Goal: Task Accomplishment & Management: Manage account settings

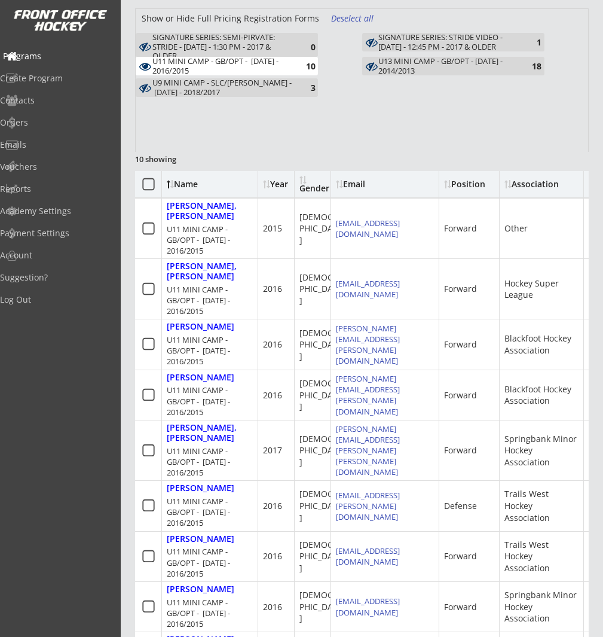
click at [54, 57] on div "Programs" at bounding box center [57, 56] width 108 height 8
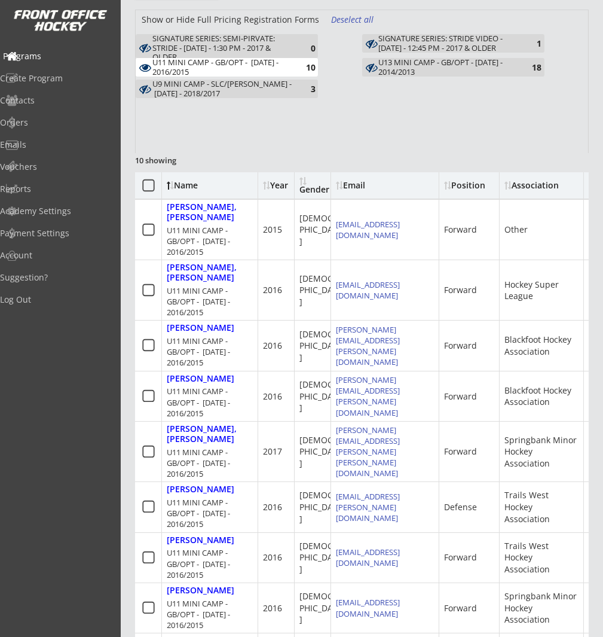
scroll to position [185, 0]
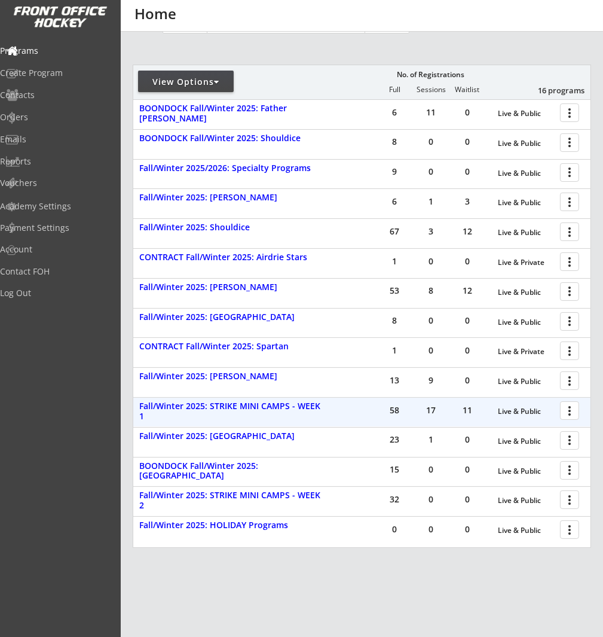
scroll to position [179, 0]
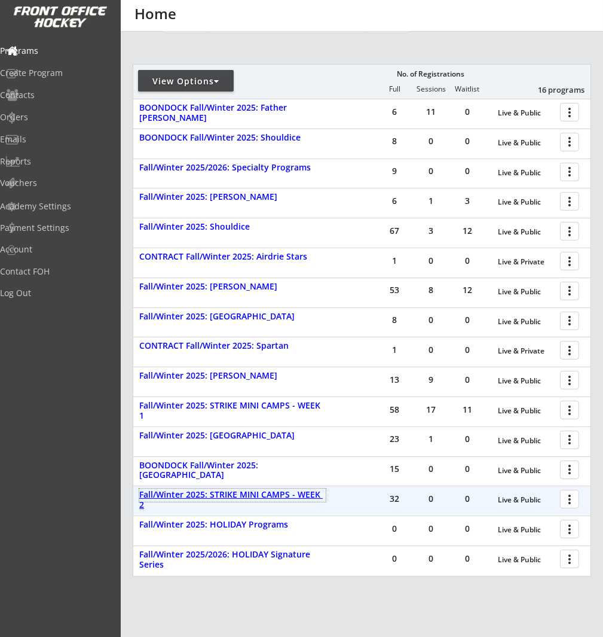
click at [294, 496] on div "Fall/Winter 2025: STRIKE MINI CAMPS - WEEK 2" at bounding box center [232, 500] width 187 height 20
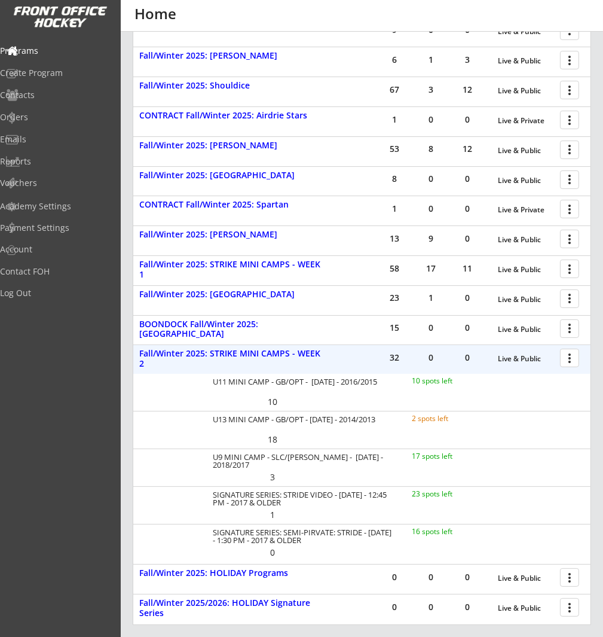
scroll to position [337, 0]
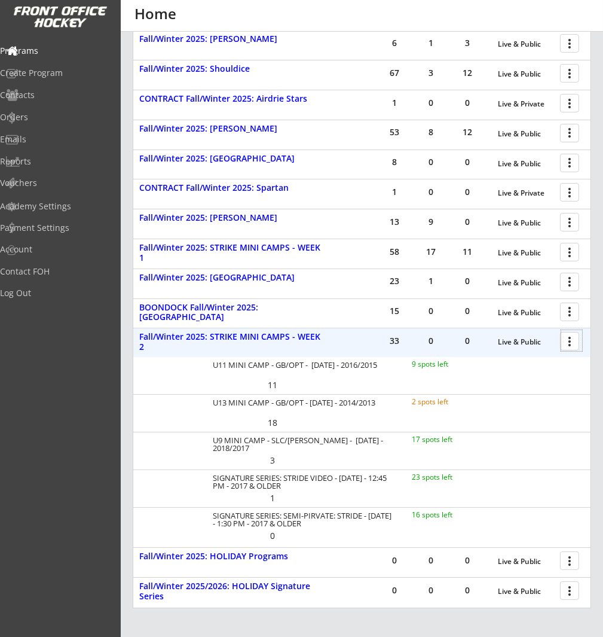
click at [571, 336] on div at bounding box center [572, 340] width 21 height 21
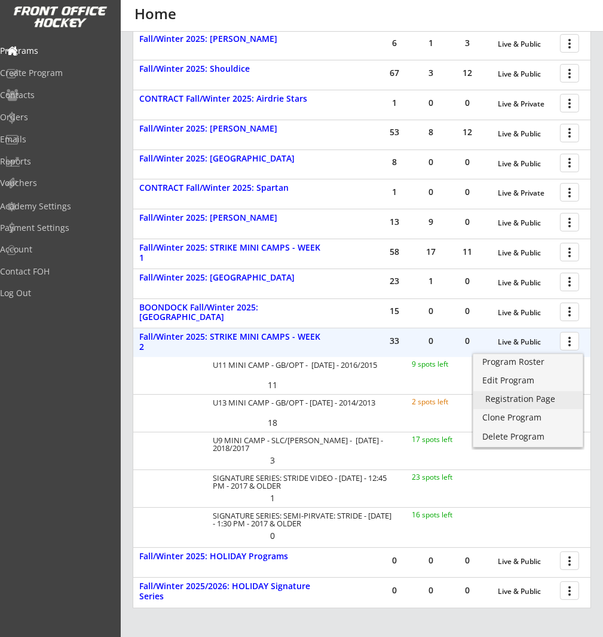
click at [551, 395] on div "Registration Page" at bounding box center [529, 399] width 86 height 8
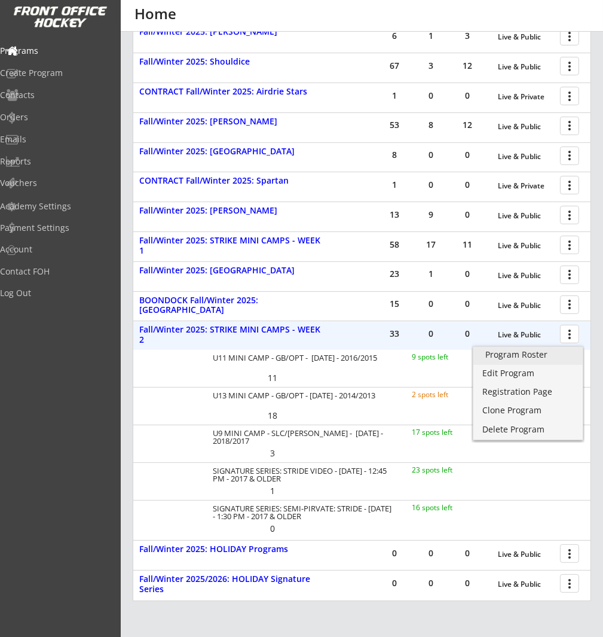
scroll to position [343, 0]
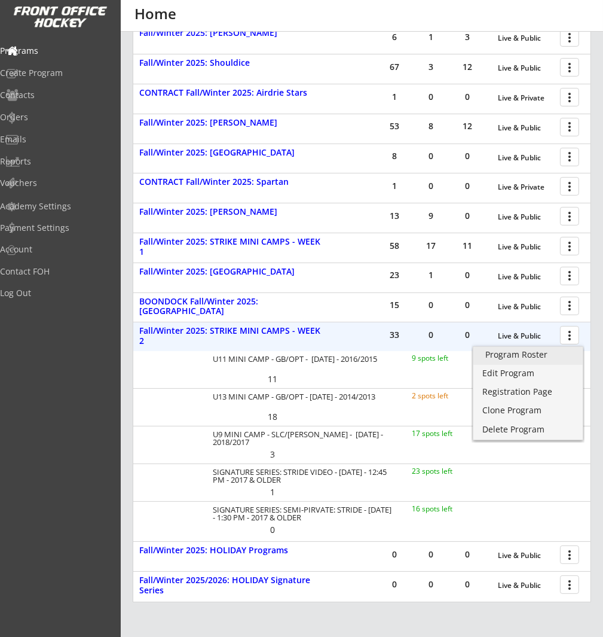
click at [519, 353] on div "Program Roster" at bounding box center [529, 354] width 86 height 8
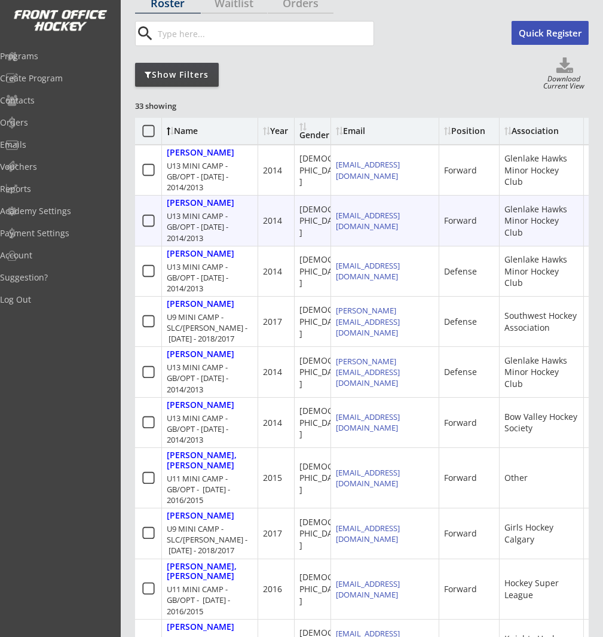
scroll to position [130, 0]
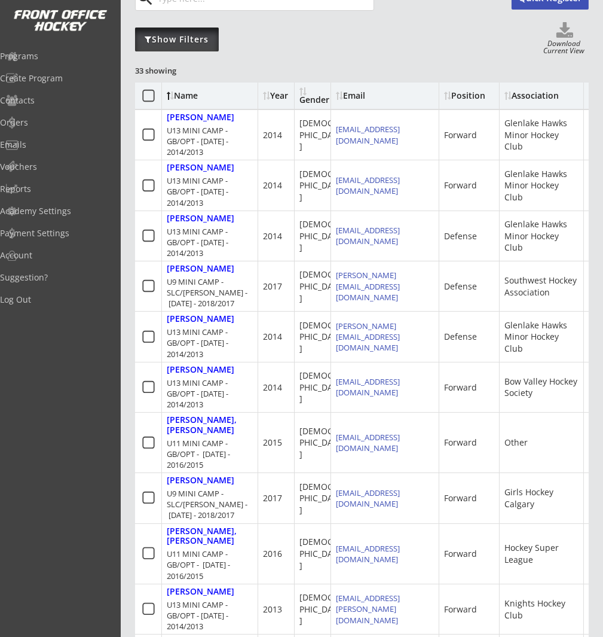
click at [190, 41] on div "Show Filters" at bounding box center [177, 39] width 84 height 12
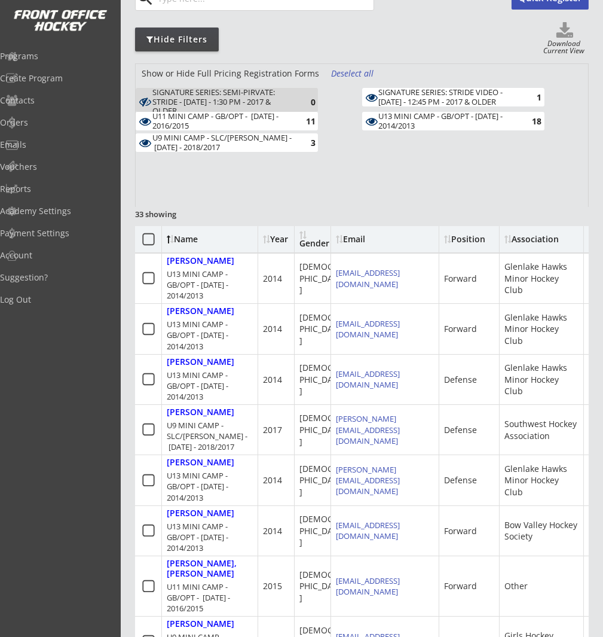
click at [346, 69] on div "Deselect all" at bounding box center [353, 74] width 44 height 12
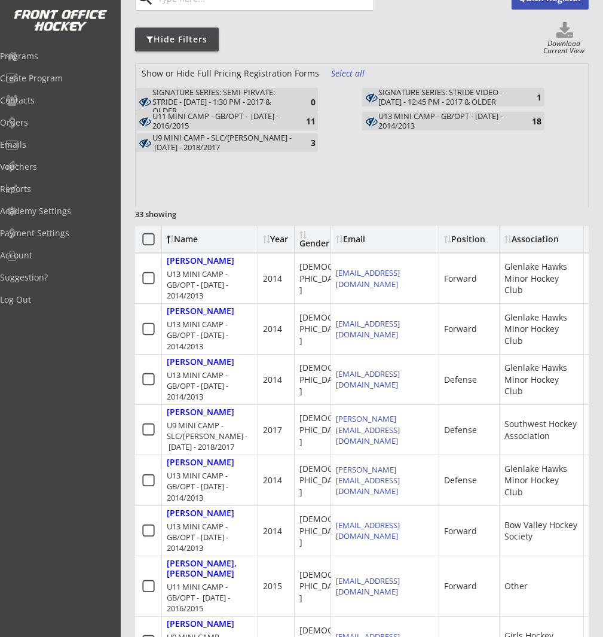
click at [469, 118] on div "U13 MINI CAMP - GB/OPT - OCT 14/15 - 2014/2013" at bounding box center [448, 121] width 139 height 19
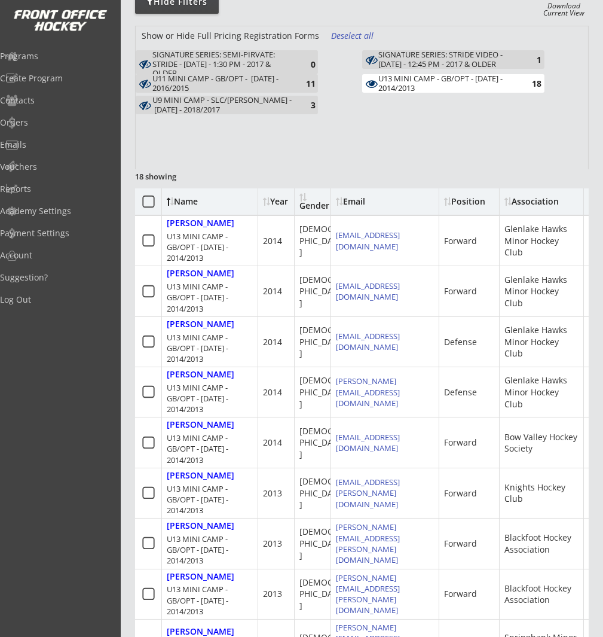
scroll to position [0, 0]
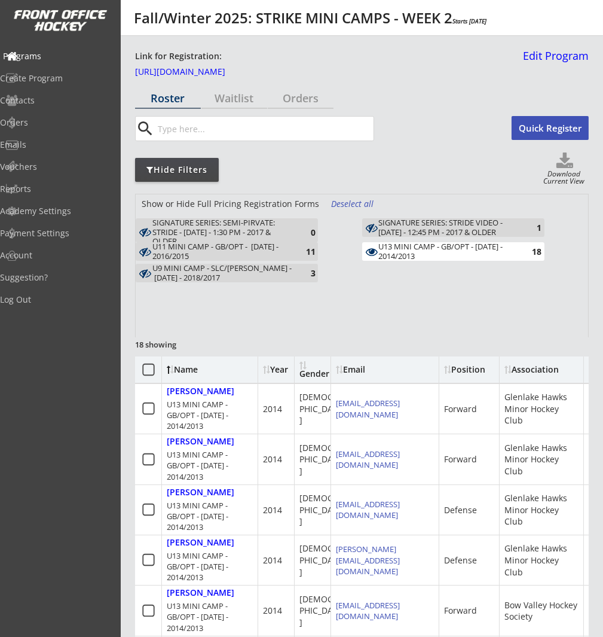
click at [57, 58] on div "Programs" at bounding box center [57, 56] width 108 height 8
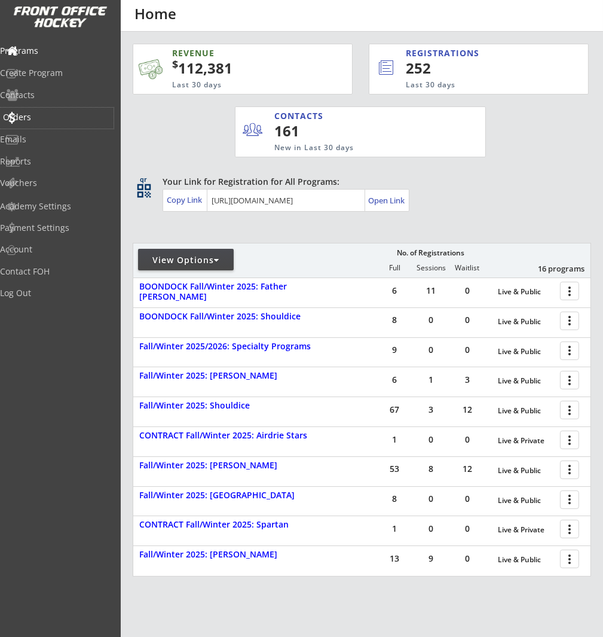
click at [41, 115] on div "Orders" at bounding box center [57, 117] width 108 height 8
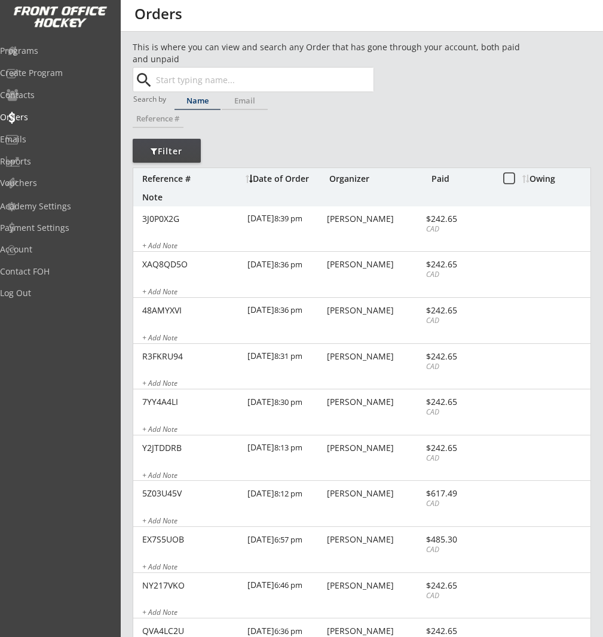
click at [263, 83] on input "text" at bounding box center [264, 80] width 220 height 24
type input "mork"
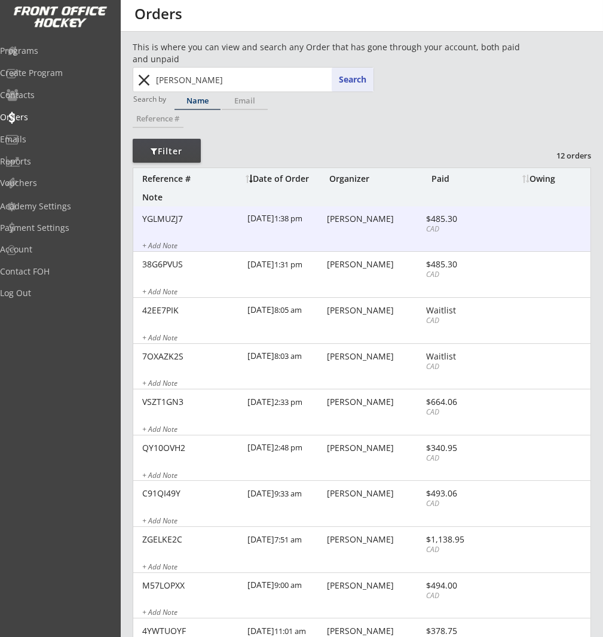
click at [328, 222] on div "Mike Mork" at bounding box center [375, 219] width 96 height 8
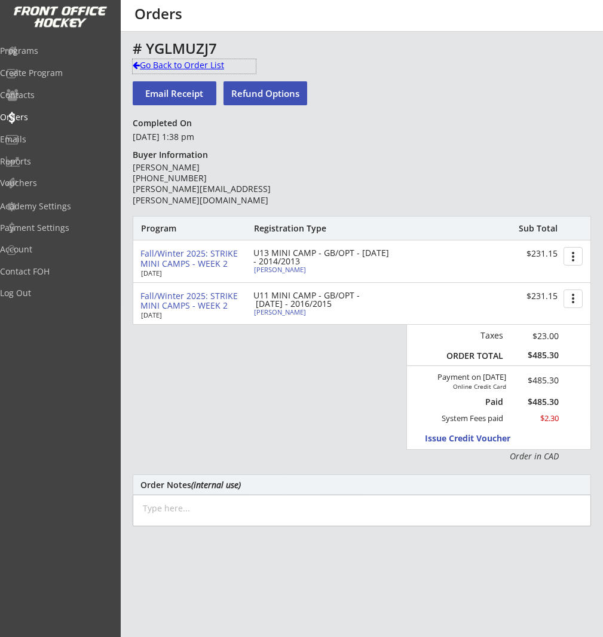
click at [181, 67] on div "Go Back to Order List" at bounding box center [194, 65] width 123 height 12
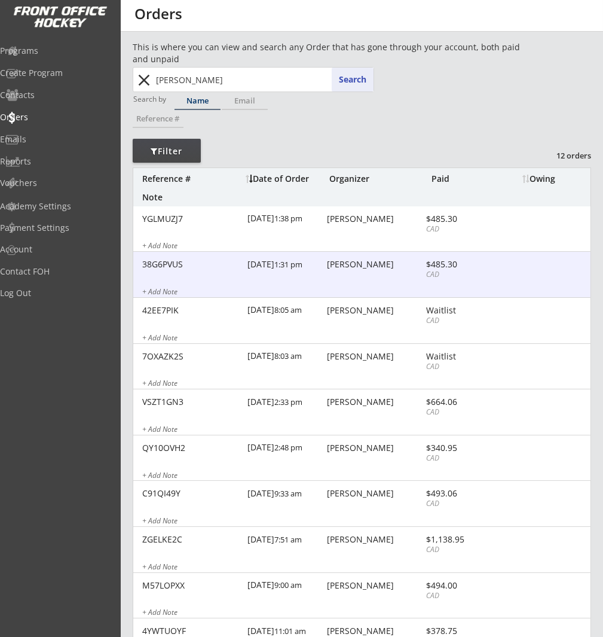
click at [316, 273] on div "10/08/25 1:31 pm" at bounding box center [286, 265] width 77 height 27
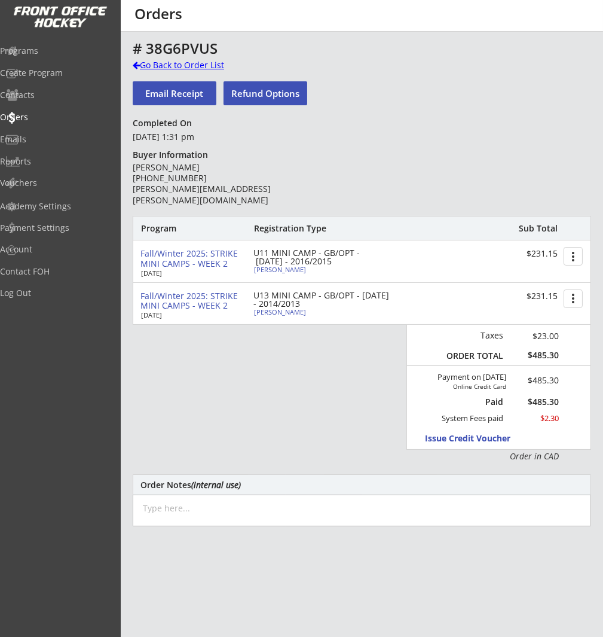
click at [188, 64] on div "Go Back to Order List" at bounding box center [194, 65] width 123 height 12
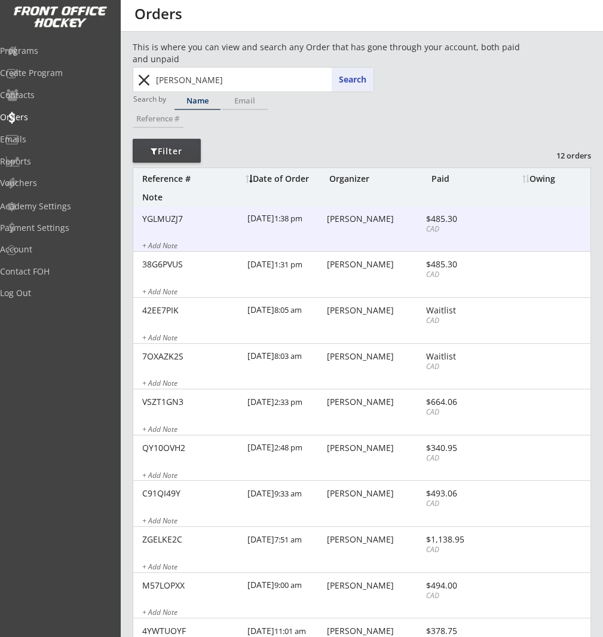
click at [379, 231] on div "YGLMUZJ7 10/08/25 1:38 pm Mike Mork $485.30 CAD + Add Note" at bounding box center [361, 229] width 457 height 46
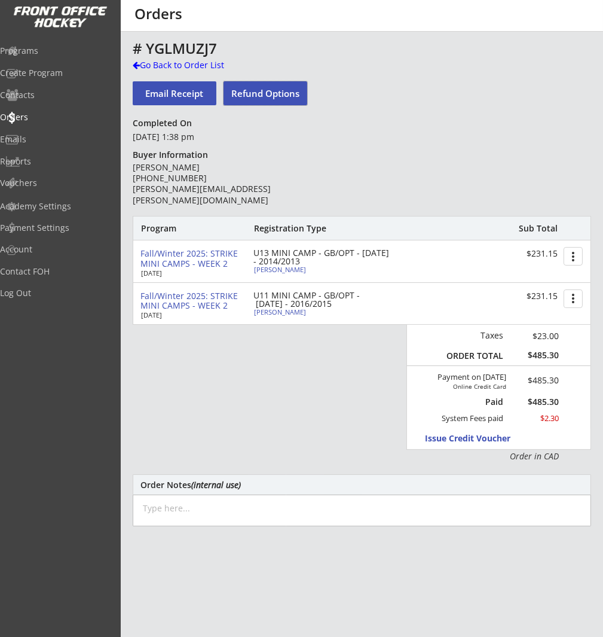
click at [247, 96] on button "Refund Options" at bounding box center [266, 93] width 84 height 24
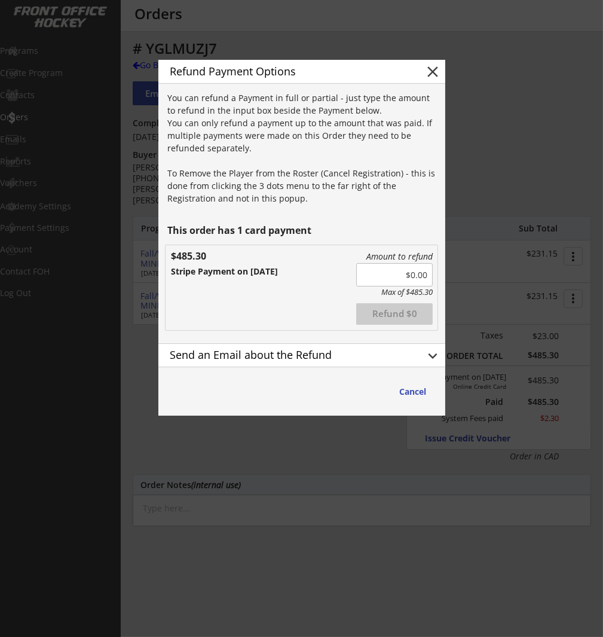
drag, startPoint x: 436, startPoint y: 278, endPoint x: 457, endPoint y: 278, distance: 20.9
click at [457, 278] on body "REVENUE $ 112,381 Last 30 days REGISTRATIONS 252 Last 30 days CONTACTS 161 New …" at bounding box center [301, 318] width 603 height 637
click at [419, 313] on button "Refund $485.3" at bounding box center [394, 314] width 77 height 22
click at [417, 361] on div "Send an Email about the Refund" at bounding box center [288, 356] width 260 height 21
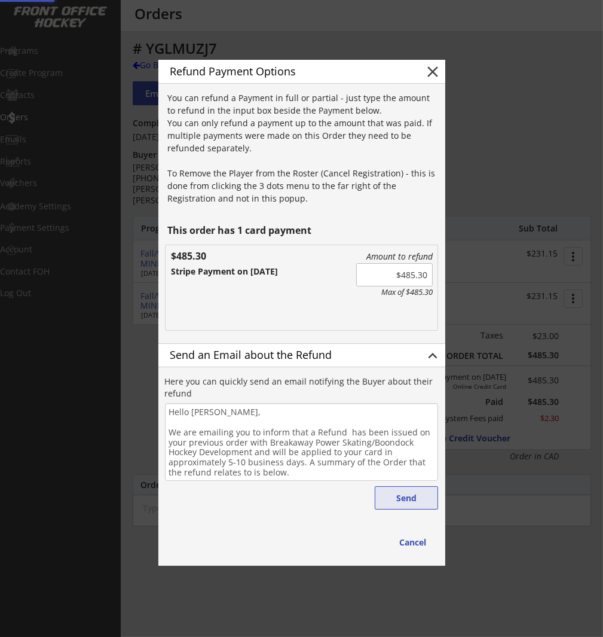
click at [413, 496] on button "Send" at bounding box center [406, 497] width 63 height 23
type input "$0.00"
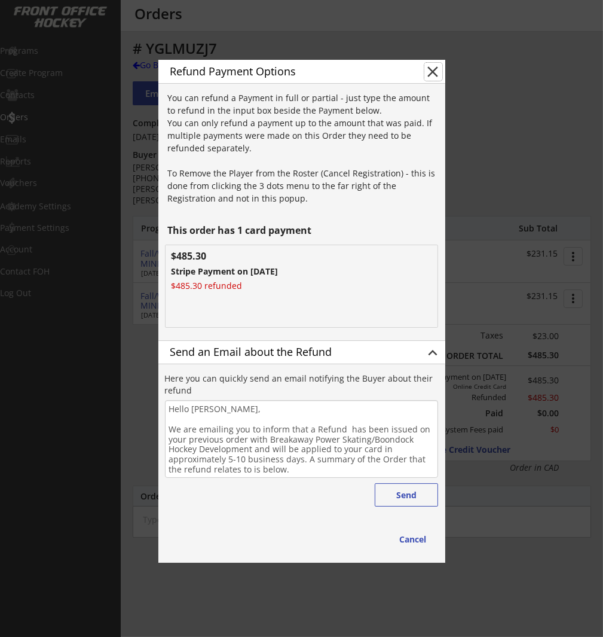
click at [432, 72] on button "close" at bounding box center [434, 72] width 18 height 18
type textarea "Hello , We are emailing you to inform that a Refund has been issued on your pre…"
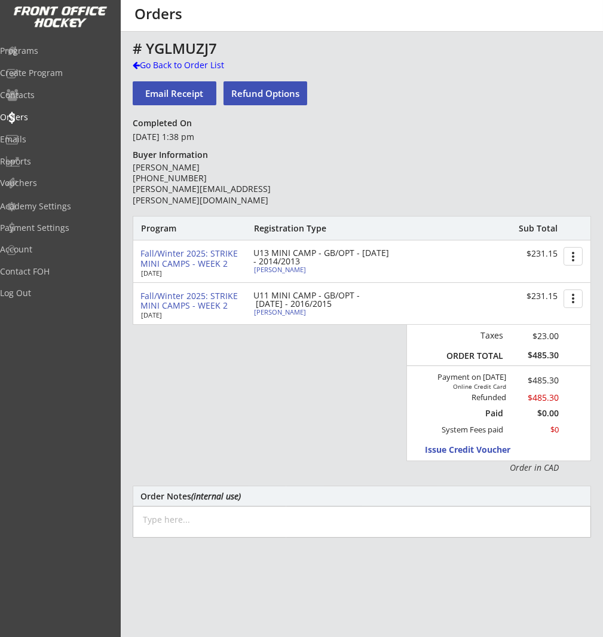
click at [474, 141] on div "# YGLMUZJ7 Go Back to Order List Email Receipt Refund Options Completed On Octo…" at bounding box center [362, 406] width 459 height 731
click at [158, 58] on div "# YGLMUZJ7" at bounding box center [362, 50] width 459 height 18
drag, startPoint x: 156, startPoint y: 69, endPoint x: 56, endPoint y: 49, distance: 102.4
click at [156, 69] on div "Go Back to Order List" at bounding box center [194, 65] width 123 height 12
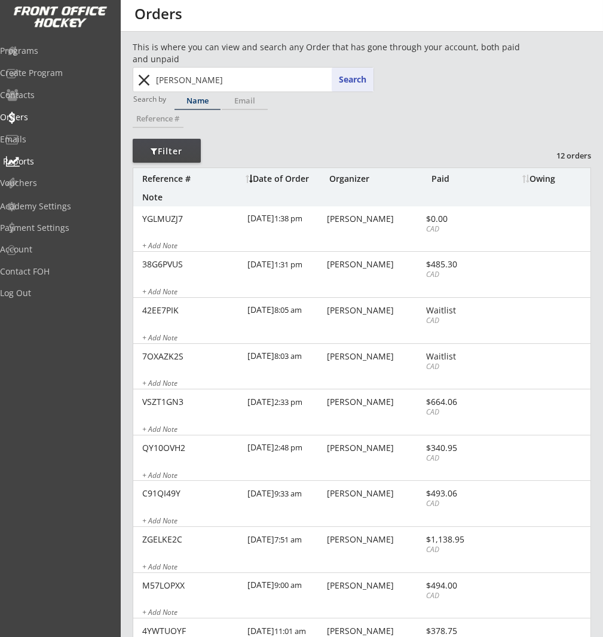
click at [51, 157] on div "Reports" at bounding box center [57, 161] width 108 height 8
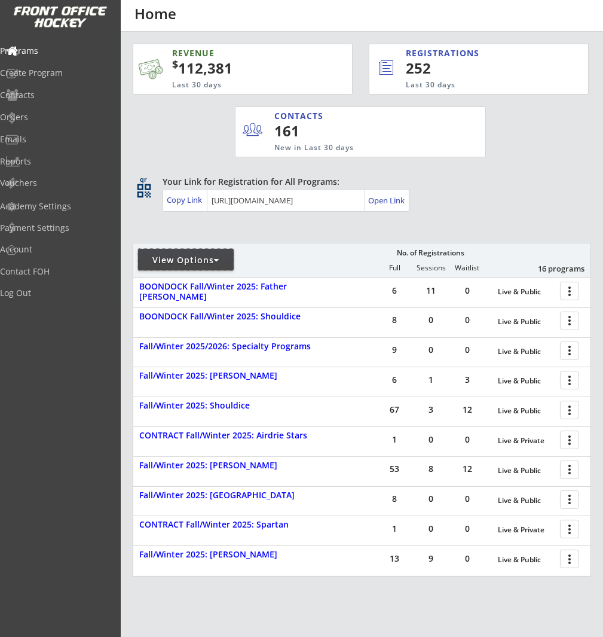
click at [216, 263] on div at bounding box center [216, 260] width 5 height 8
select select ""Upcoming Programs""
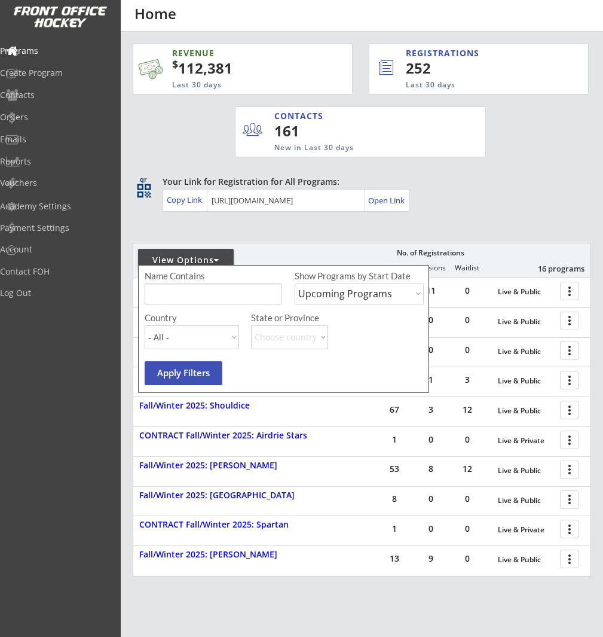
click at [381, 295] on select "Upcoming Programs Past Programs Specific Date Range" at bounding box center [359, 293] width 129 height 21
click at [56, 162] on div "Reports" at bounding box center [57, 161] width 108 height 8
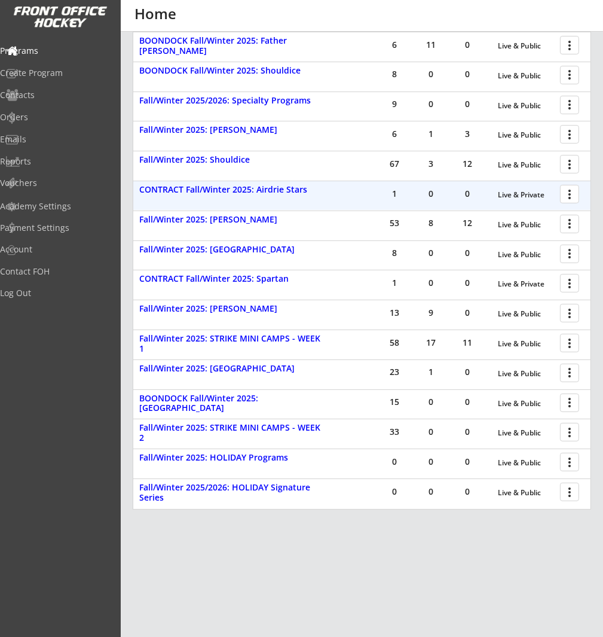
scroll to position [255, 0]
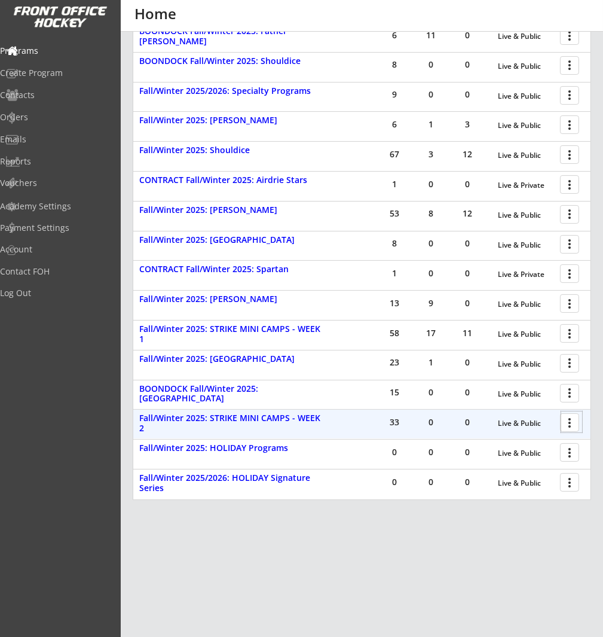
click at [580, 421] on div at bounding box center [572, 421] width 21 height 21
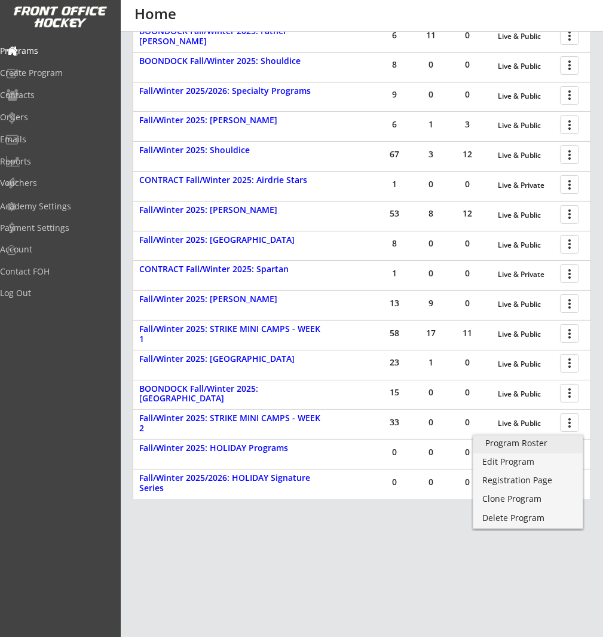
click at [555, 441] on div "Program Roster" at bounding box center [529, 443] width 86 height 8
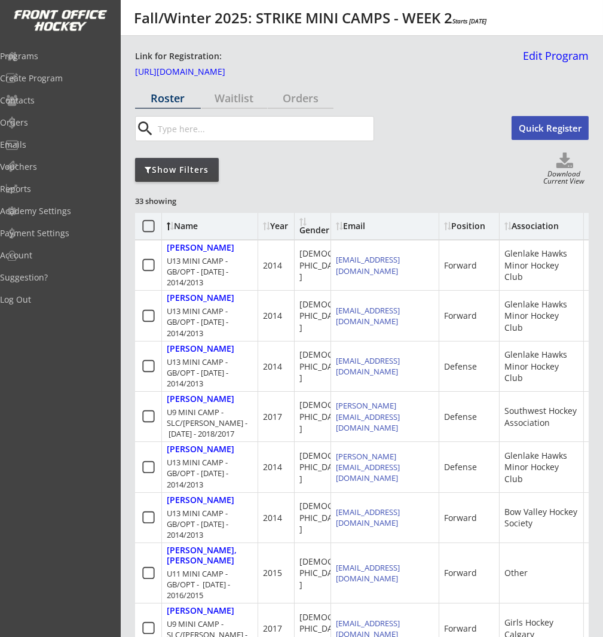
click at [184, 164] on div "Show Filters" at bounding box center [177, 170] width 84 height 12
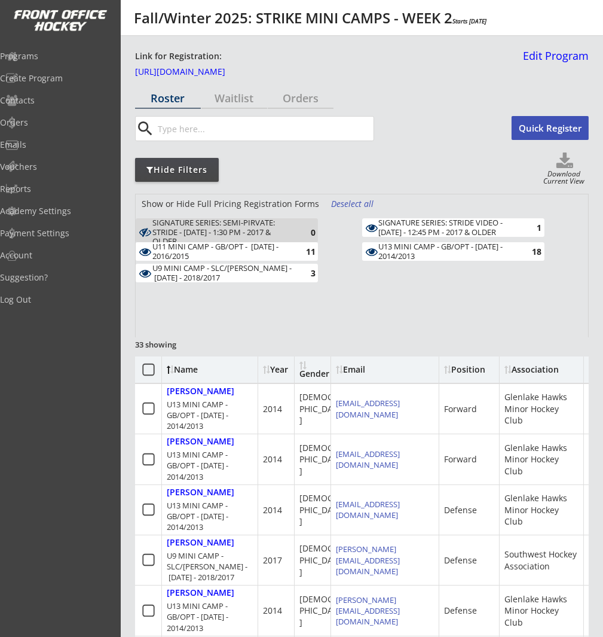
click at [276, 129] on input "input" at bounding box center [264, 129] width 218 height 24
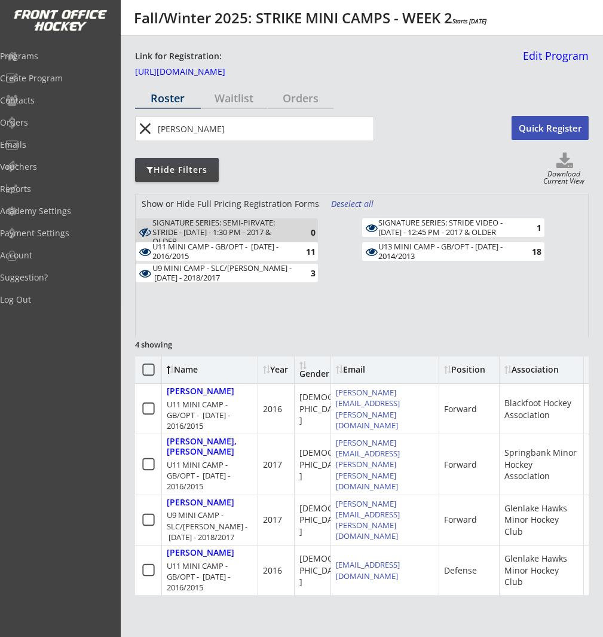
type input "mork"
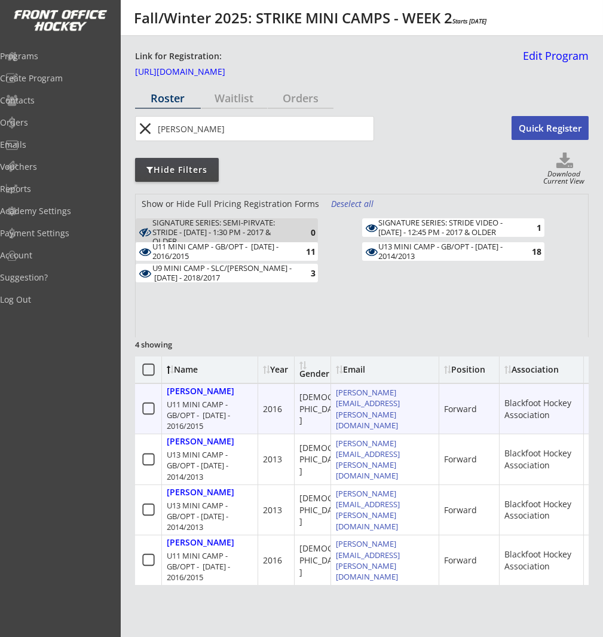
click at [148, 406] on icon at bounding box center [148, 408] width 15 height 15
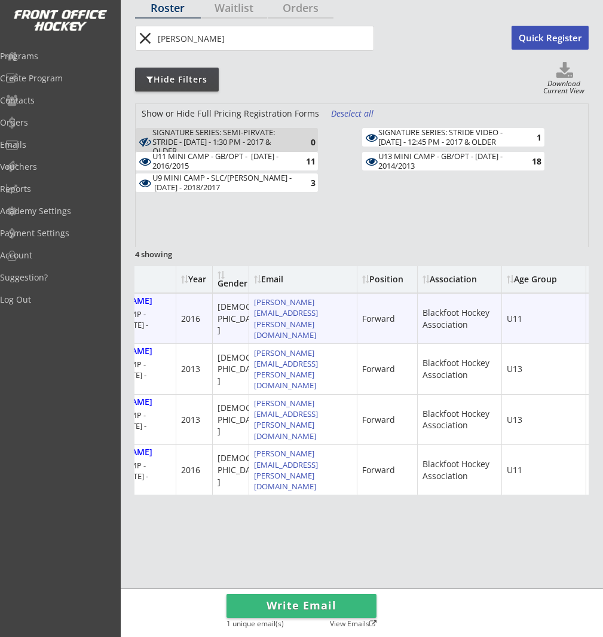
scroll to position [0, 216]
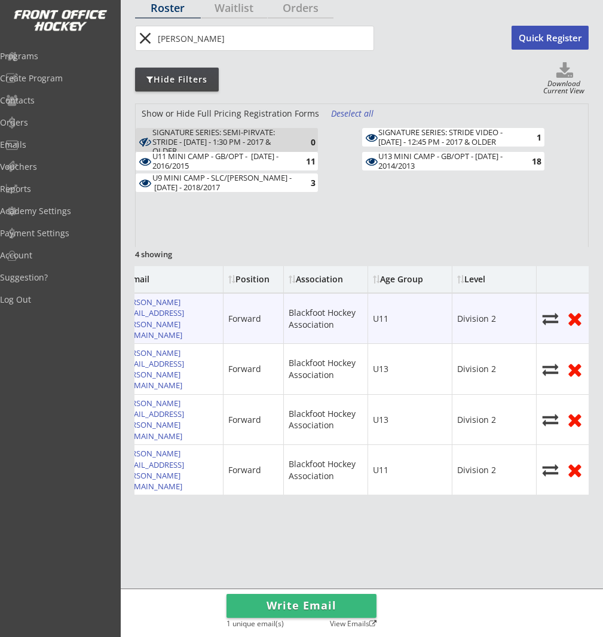
click at [575, 318] on use at bounding box center [575, 319] width 13 height 13
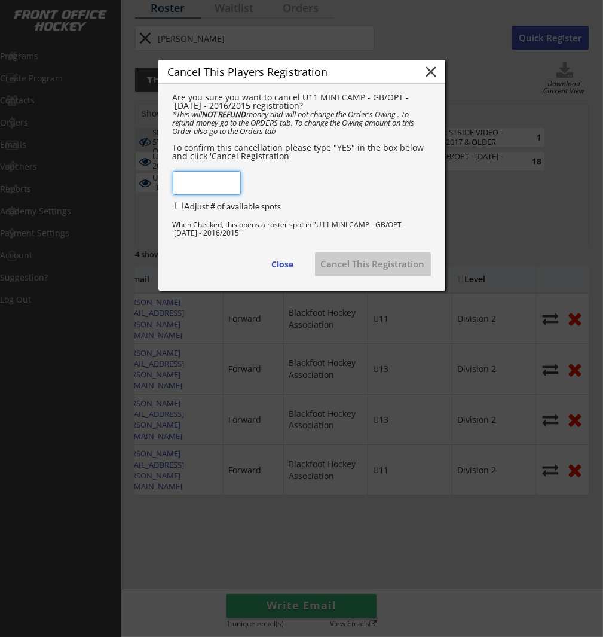
click at [193, 191] on input "input" at bounding box center [207, 183] width 68 height 24
type input "YES"
drag, startPoint x: 176, startPoint y: 211, endPoint x: 215, endPoint y: 218, distance: 39.1
click at [177, 209] on input "Adjust # of available spots" at bounding box center [179, 206] width 8 height 8
checkbox input "true"
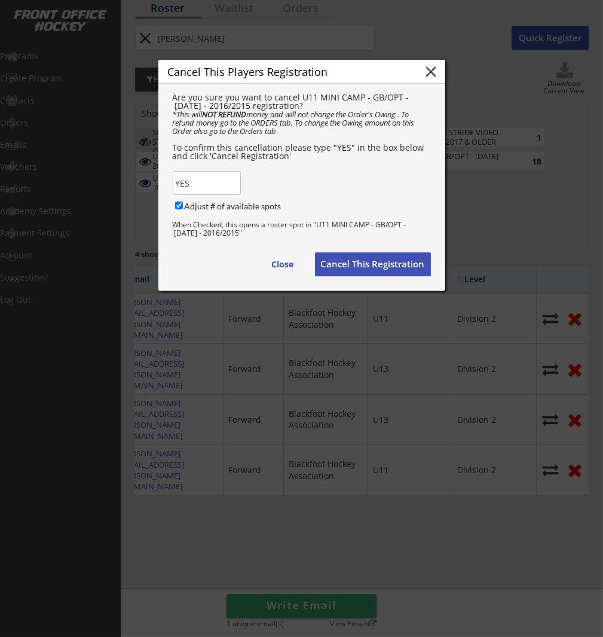
click at [364, 270] on button "Cancel This Registration" at bounding box center [373, 264] width 116 height 24
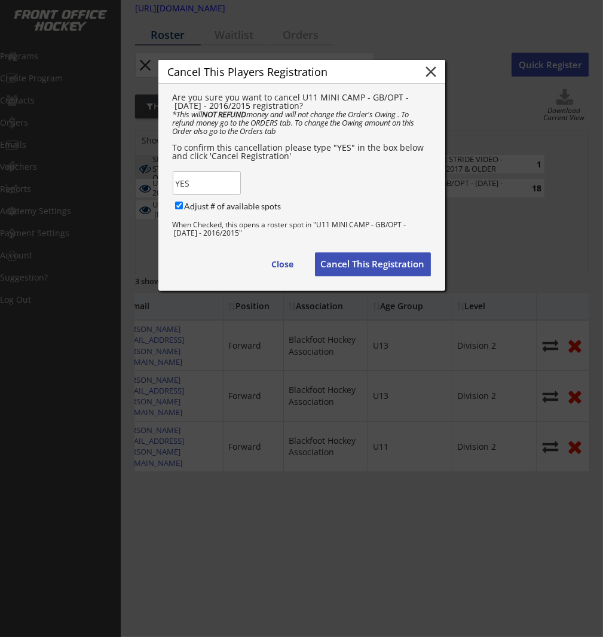
scroll to position [63, 0]
checkbox input "false"
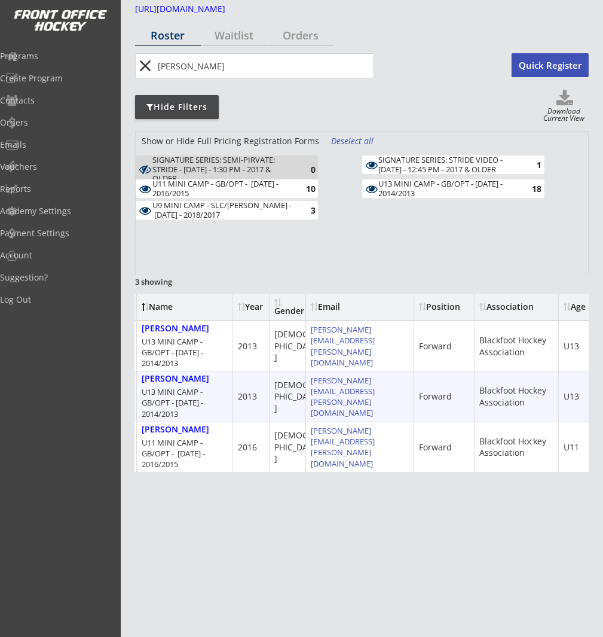
scroll to position [0, 216]
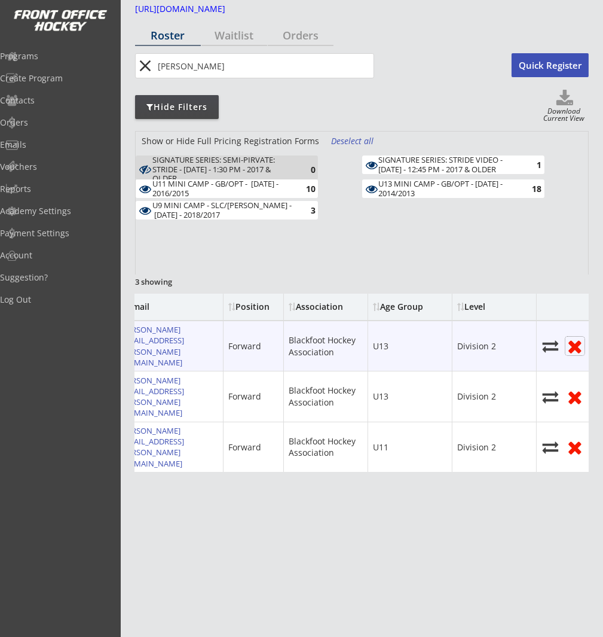
click at [572, 343] on use at bounding box center [575, 347] width 13 height 13
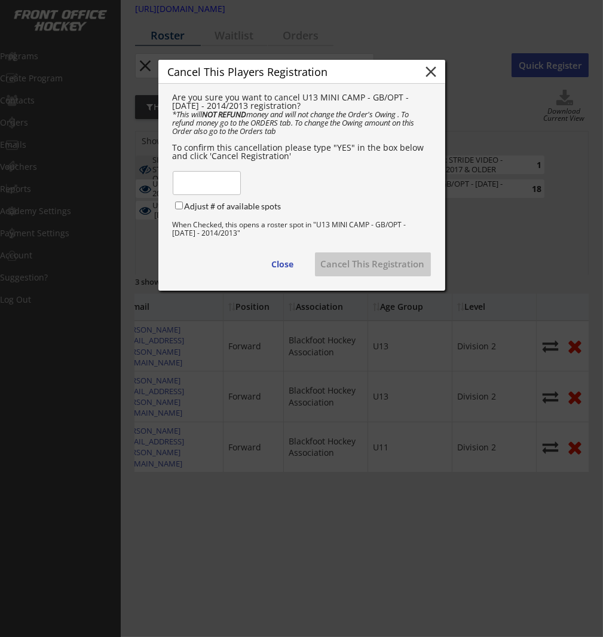
drag, startPoint x: 152, startPoint y: 188, endPoint x: 213, endPoint y: 183, distance: 61.2
click at [166, 185] on body "Fall/Winter 2025: STRIKE MINI CAMPS - WEEK 2 Starts Oct 14, 2025 Link for Regis…" at bounding box center [301, 255] width 603 height 637
click at [213, 183] on input "input" at bounding box center [207, 183] width 68 height 24
type input "YES"
click at [179, 209] on input "Adjust # of available spots" at bounding box center [179, 206] width 8 height 8
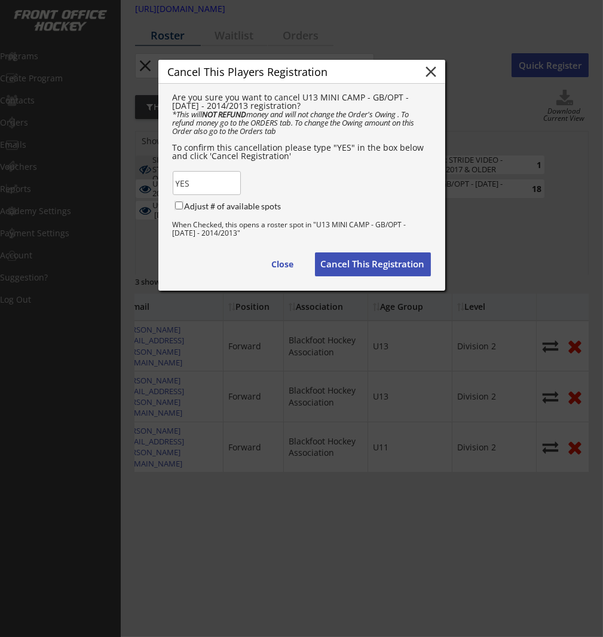
checkbox input "true"
click at [390, 270] on button "Cancel This Registration" at bounding box center [373, 264] width 116 height 24
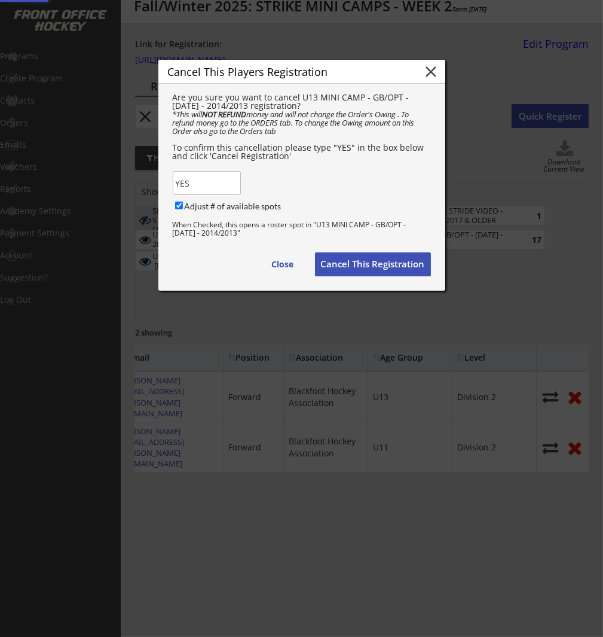
checkbox input "false"
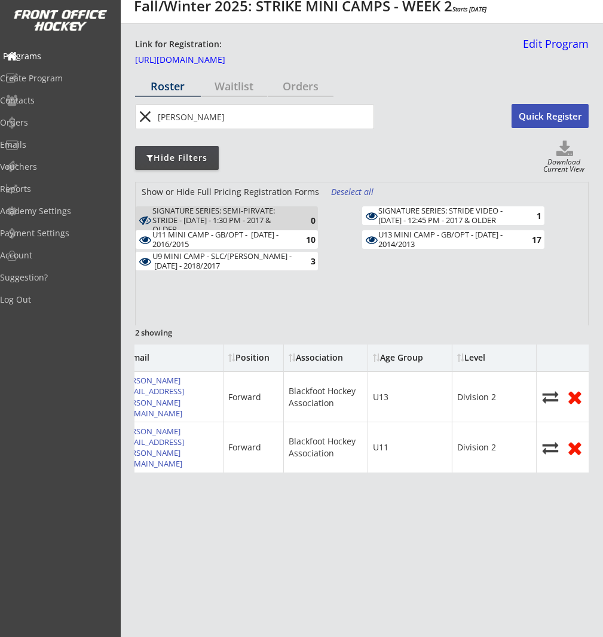
click at [45, 57] on div "Programs" at bounding box center [57, 56] width 108 height 8
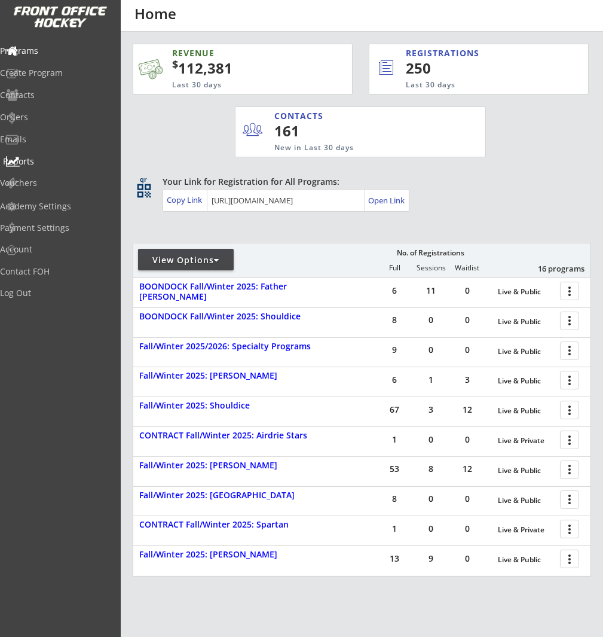
click at [53, 163] on div "Reports" at bounding box center [57, 161] width 108 height 8
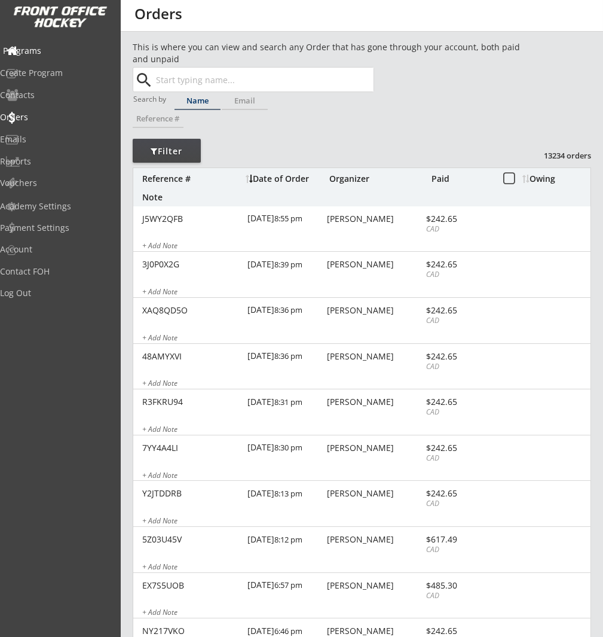
click at [53, 55] on div "Programs" at bounding box center [57, 51] width 108 height 8
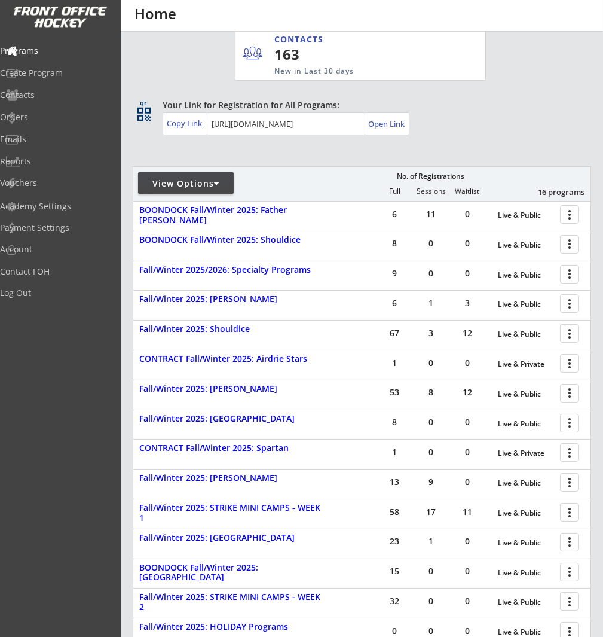
scroll to position [226, 0]
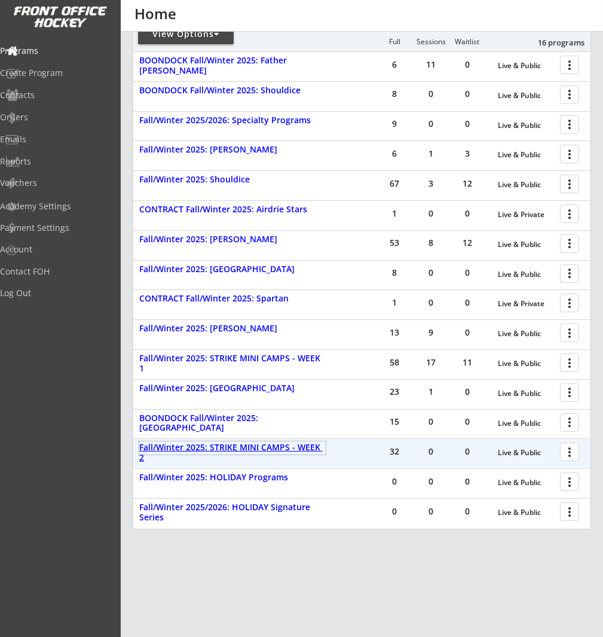
click at [264, 444] on div "Fall/Winter 2025: STRIKE MINI CAMPS - WEEK 2" at bounding box center [232, 453] width 187 height 20
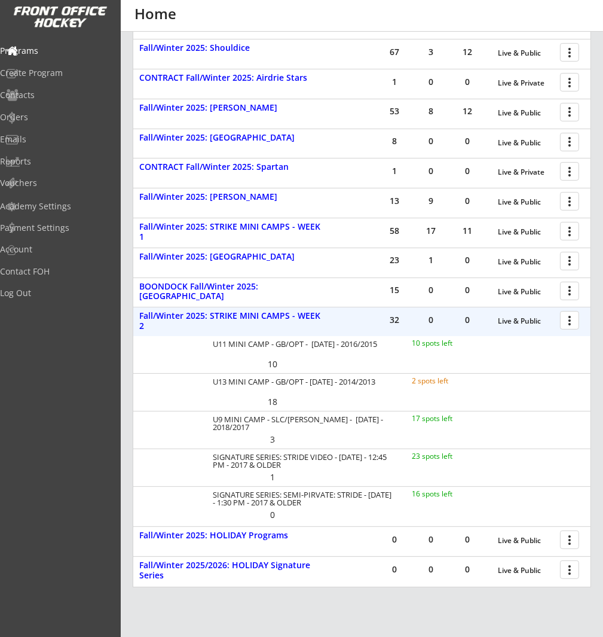
scroll to position [360, 0]
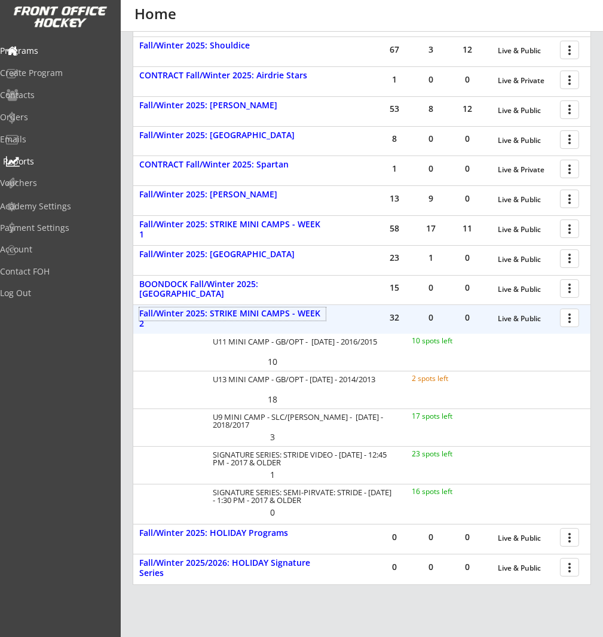
click at [67, 161] on div "Reports" at bounding box center [57, 161] width 108 height 8
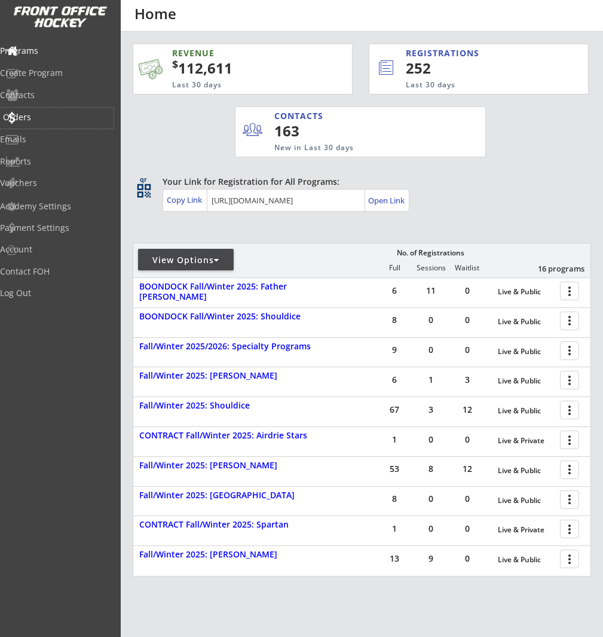
click at [42, 118] on div "Orders" at bounding box center [57, 117] width 108 height 8
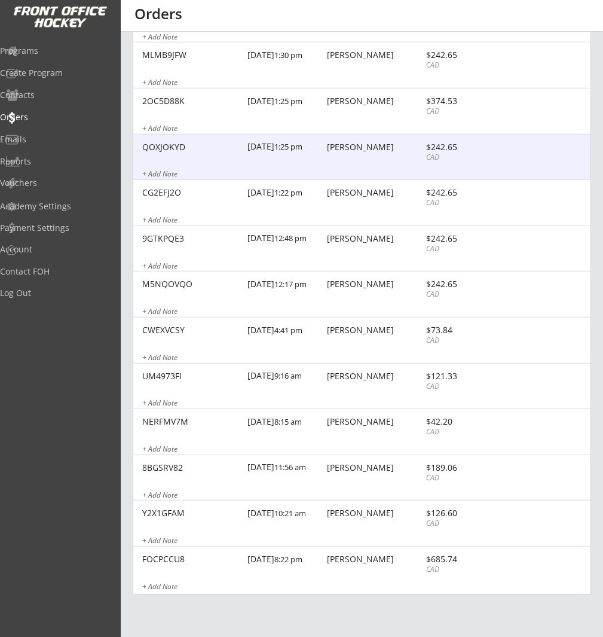
scroll to position [1265, 0]
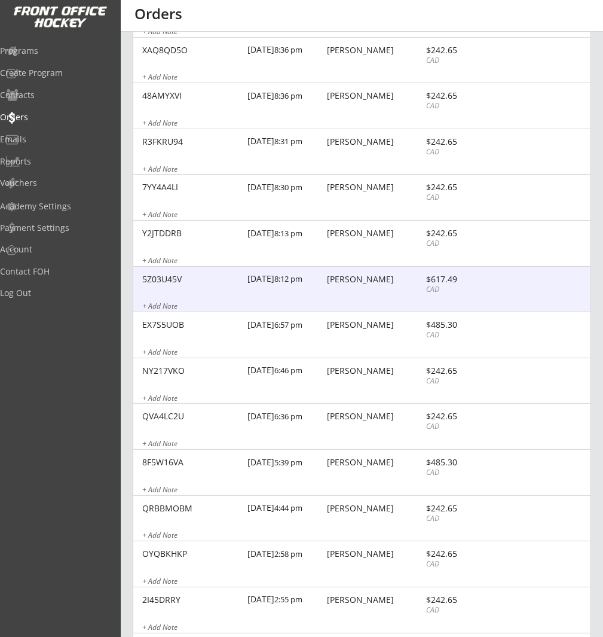
click at [349, 292] on div "5Z03U45V 10/08/25 8:12 pm Kelly Lerette $617.49 CAD + Add Note" at bounding box center [361, 290] width 457 height 46
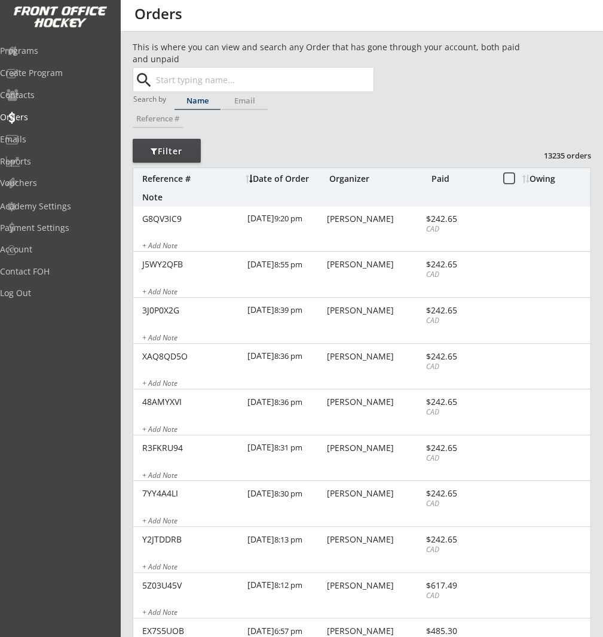
scroll to position [122, 0]
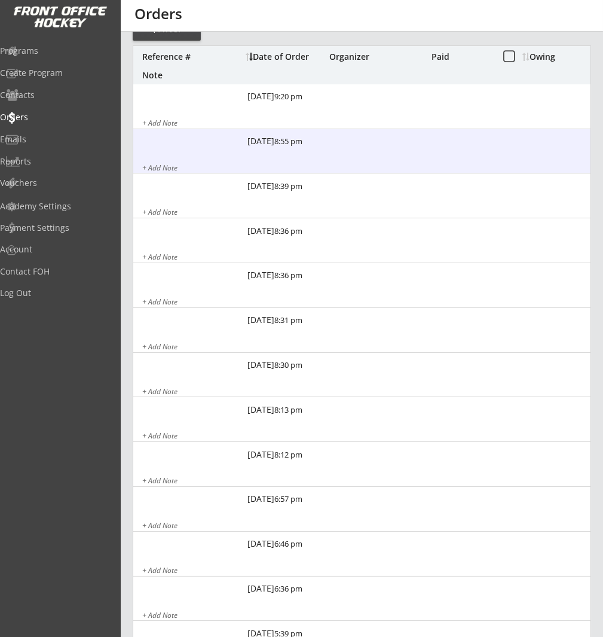
scroll to position [122, 0]
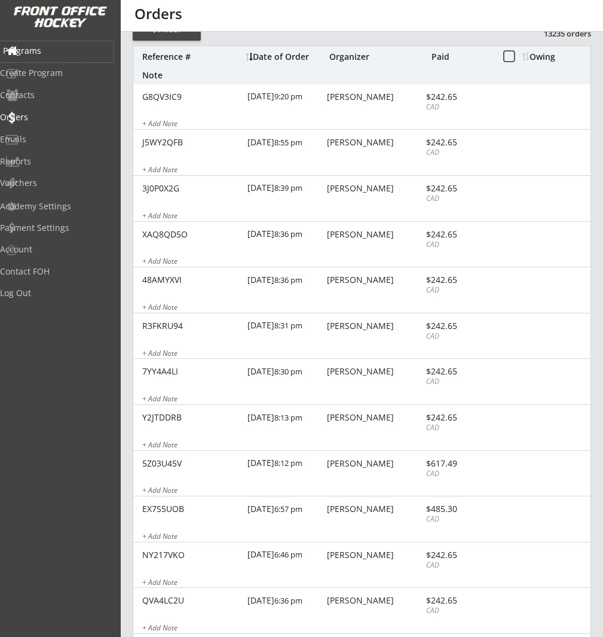
click at [43, 52] on div "Programs" at bounding box center [57, 51] width 108 height 8
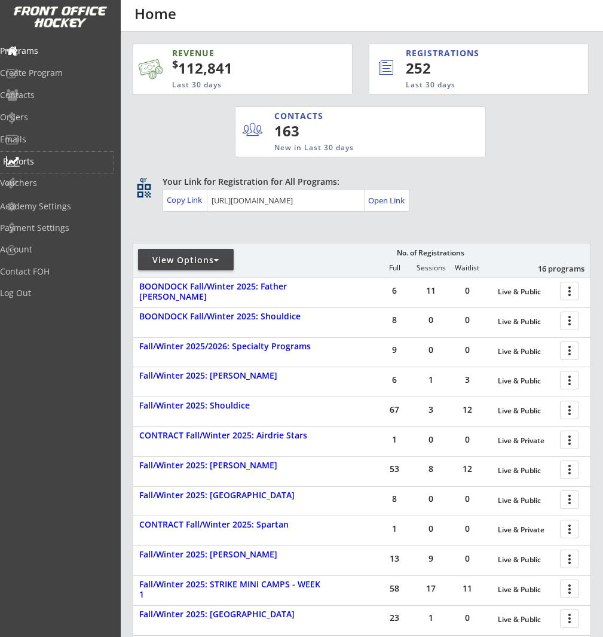
click at [50, 160] on div "Reports" at bounding box center [57, 161] width 108 height 8
